Goal: Communication & Community: Answer question/provide support

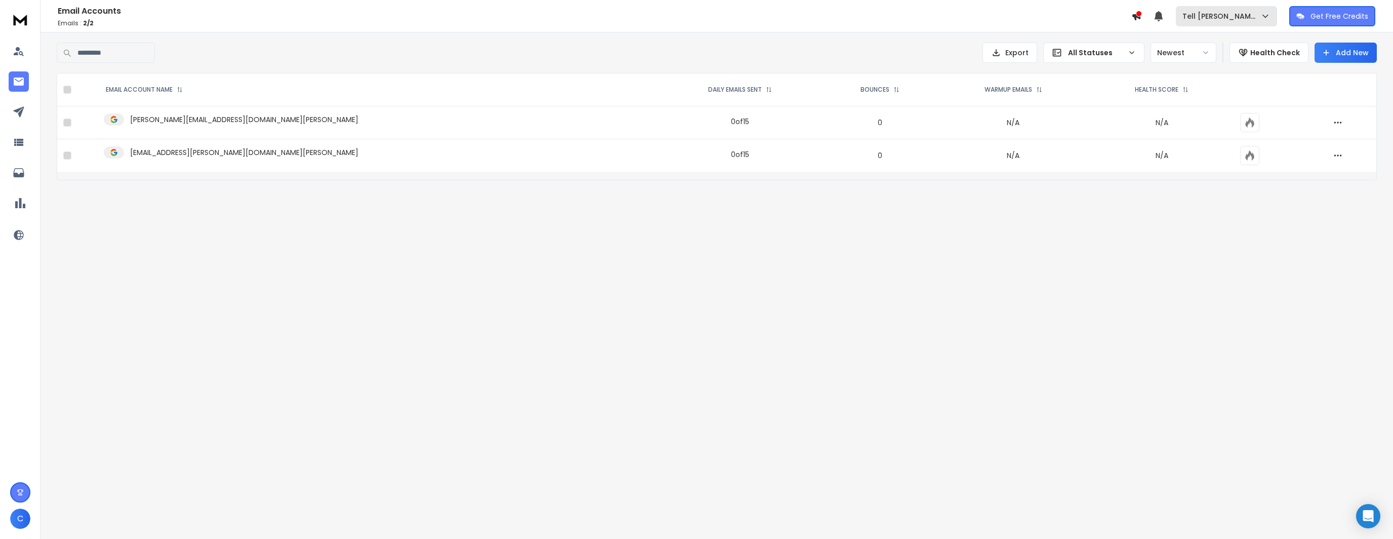
click at [1222, 9] on button "Tell [PERSON_NAME]" at bounding box center [1226, 16] width 101 height 20
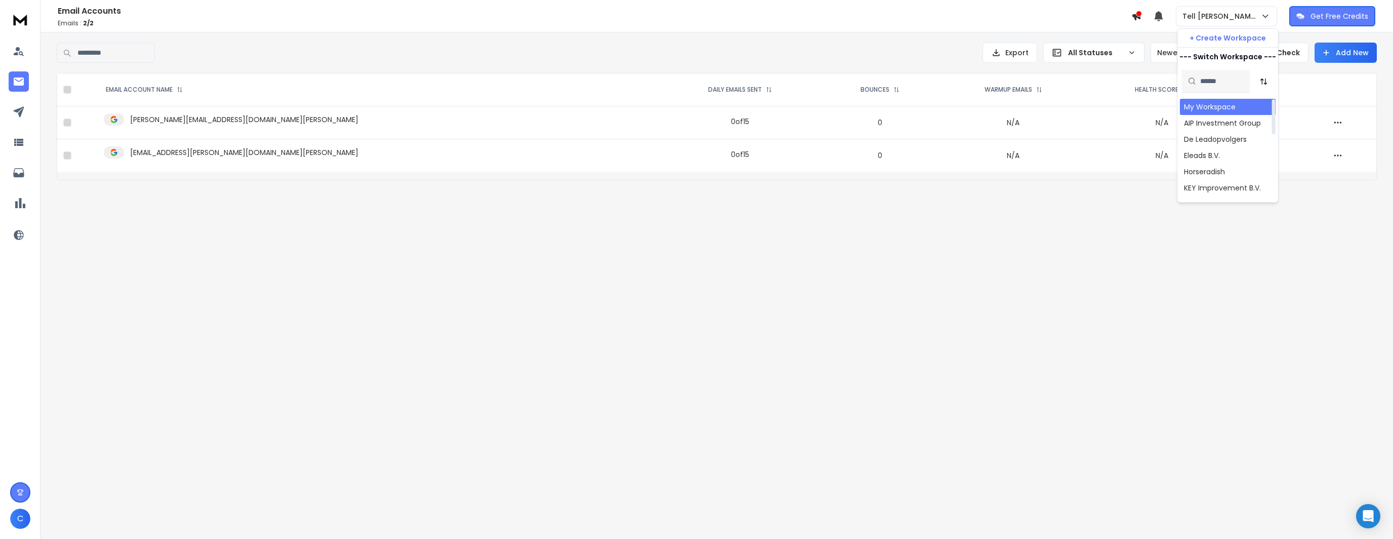
click at [1202, 104] on div "My Workspace" at bounding box center [1210, 107] width 52 height 10
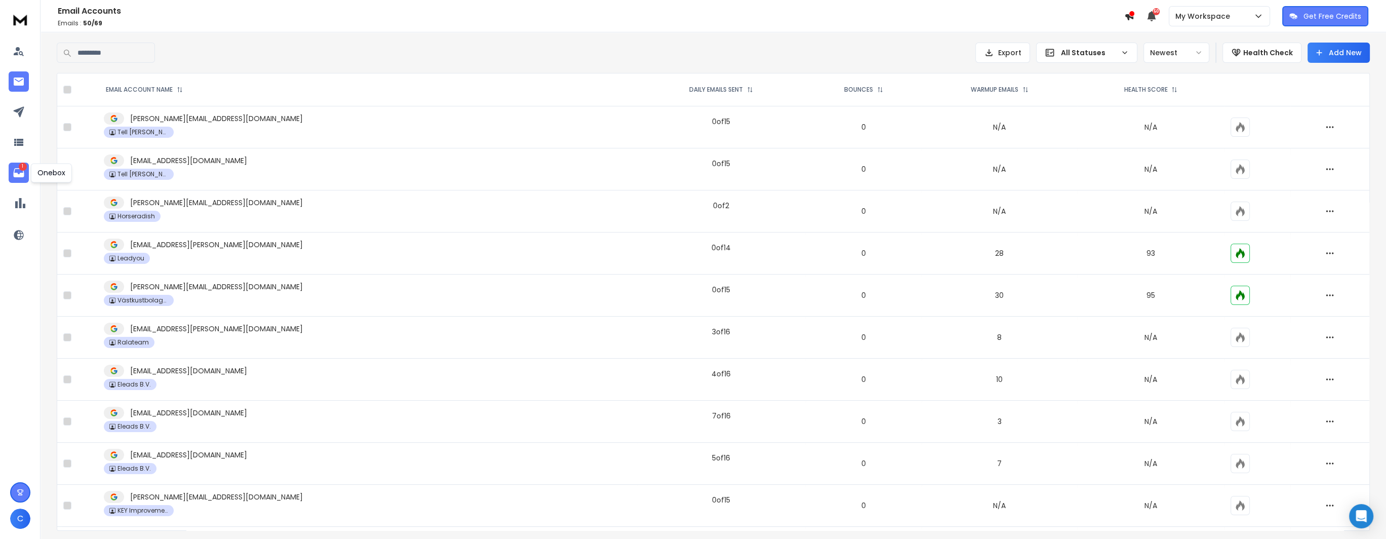
click at [17, 170] on icon at bounding box center [19, 173] width 12 height 12
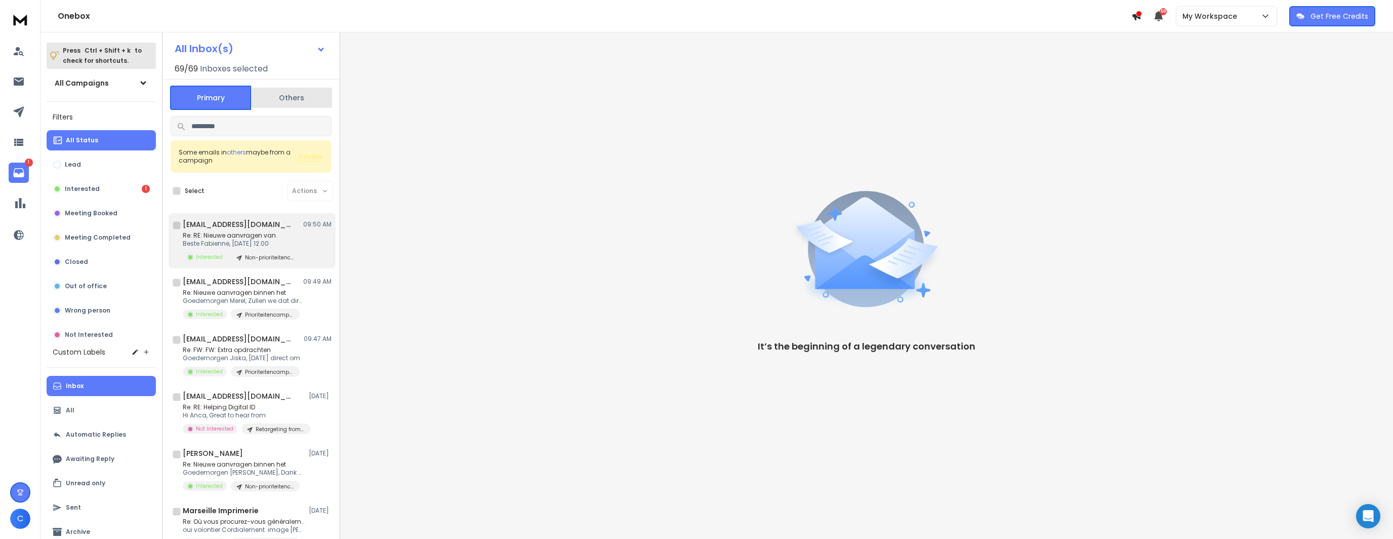
click at [241, 236] on p "Re: RE: Nieuwe aanvragen van" at bounding box center [241, 235] width 117 height 8
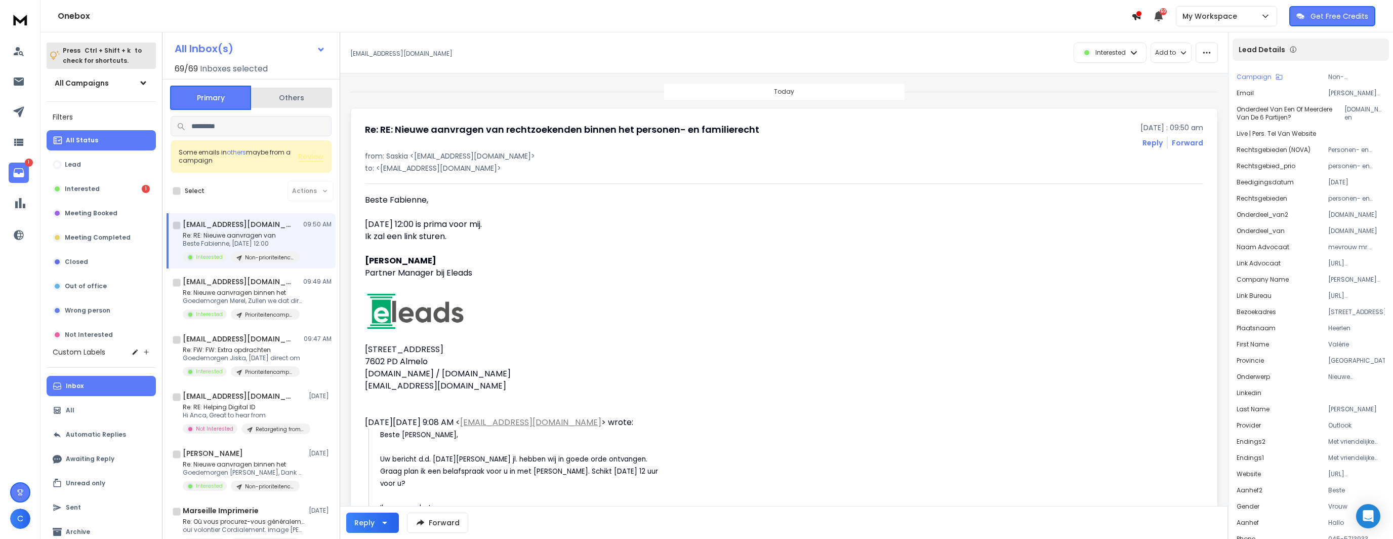
click at [284, 221] on h1 "f.vanberkum@kerckhoffsadvocaten.nl" at bounding box center [238, 224] width 111 height 10
